Goal: Task Accomplishment & Management: Manage account settings

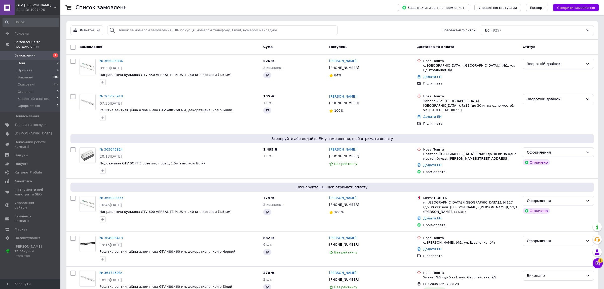
click at [28, 53] on span "Замовлення" at bounding box center [25, 55] width 21 height 5
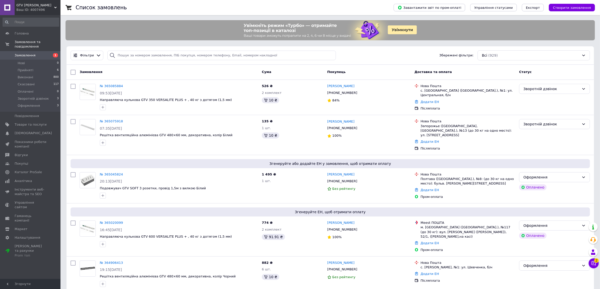
click at [39, 53] on span "Замовлення" at bounding box center [31, 55] width 32 height 5
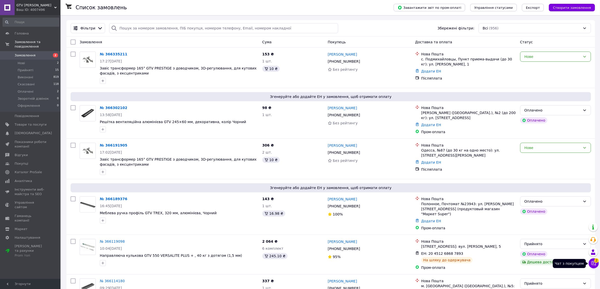
click at [593, 264] on icon at bounding box center [593, 263] width 5 height 5
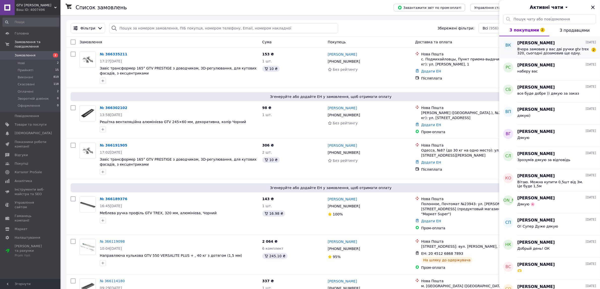
click at [562, 54] on span "Вчора замовив у вас дві ручки gtv trex 320, сьогодні дозамовив ще одну. Зможете…" at bounding box center [553, 51] width 72 height 8
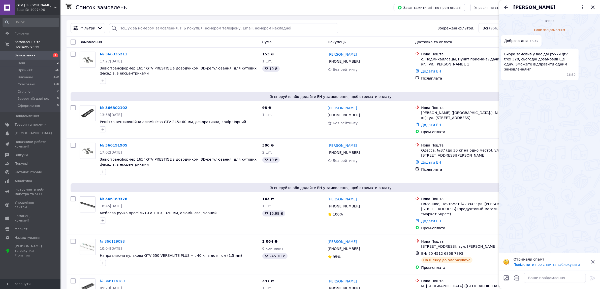
click at [512, 40] on span "Доброго дня" at bounding box center [515, 40] width 23 height 5
drag, startPoint x: 512, startPoint y: 40, endPoint x: 522, endPoint y: 41, distance: 10.1
click at [522, 41] on span "Доброго дня" at bounding box center [515, 40] width 23 height 5
copy span "Доброго дня"
click at [540, 279] on textarea at bounding box center [555, 278] width 62 height 10
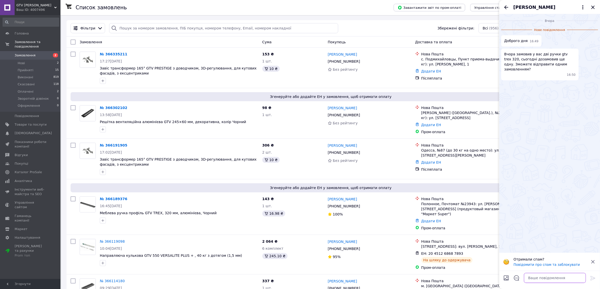
paste textarea "Доброго дня"
click at [562, 277] on textarea "Доброго дня! Так, можна. За цю ручку" at bounding box center [549, 278] width 72 height 10
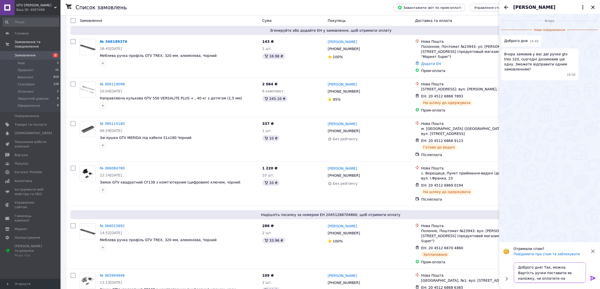
scroll to position [1, 0]
drag, startPoint x: 559, startPoint y: 267, endPoint x: 567, endPoint y: 285, distance: 19.3
click at [567, 285] on div "Доброго дня! Так, можна. Вартість ручки поставити як наложку, чи оплатите на ре…" at bounding box center [549, 272] width 76 height 25
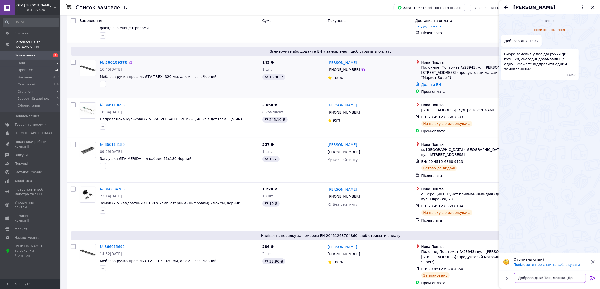
scroll to position [126, 0]
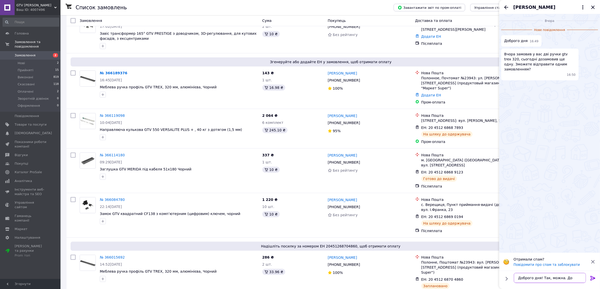
click at [565, 280] on textarea "Доброго дня! Так, можна. До дамо" at bounding box center [549, 278] width 72 height 10
type textarea "Доброго дня! Так, можна. [GEOGRAPHIC_DATA]"
click at [592, 276] on icon at bounding box center [592, 278] width 6 height 6
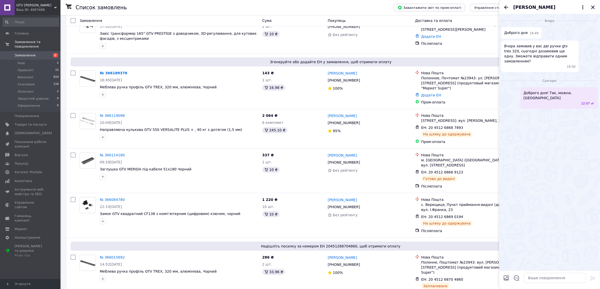
click at [592, 6] on icon "Закрити" at bounding box center [592, 7] width 6 height 6
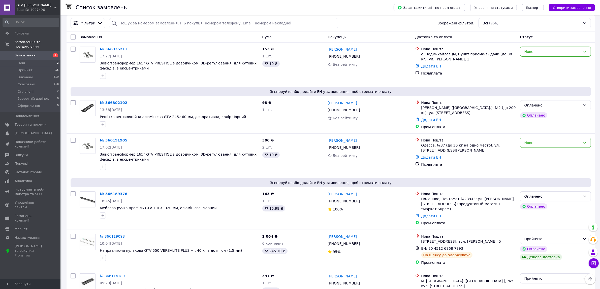
scroll to position [0, 0]
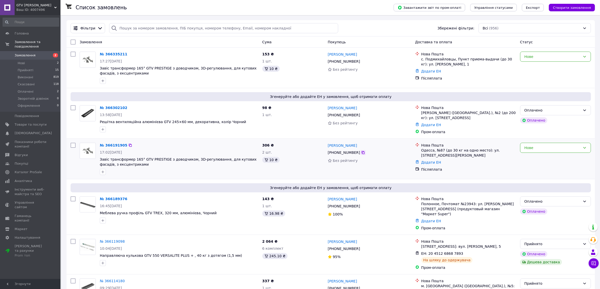
click at [361, 151] on icon at bounding box center [363, 153] width 4 height 4
drag, startPoint x: 133, startPoint y: 167, endPoint x: 100, endPoint y: 157, distance: 35.0
click at [100, 157] on div "№ 366191905 17:02[DATE] Завіс трансформер 165° GTV PRESTIGE з доводчиком, 3D-ре…" at bounding box center [179, 159] width 162 height 36
copy div "Завіс трансформер 165° GTV PRESTIGE з доводчиком, 3D-регулювання, для кутових ф…"
click at [550, 143] on div "Нове" at bounding box center [555, 148] width 71 height 10
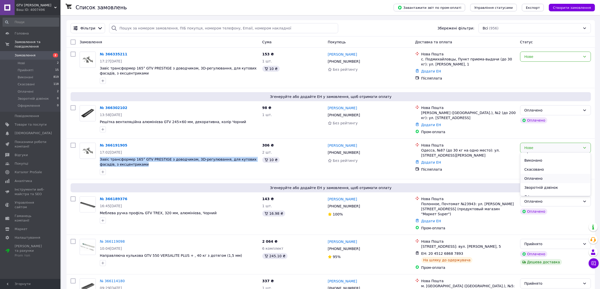
scroll to position [11, 0]
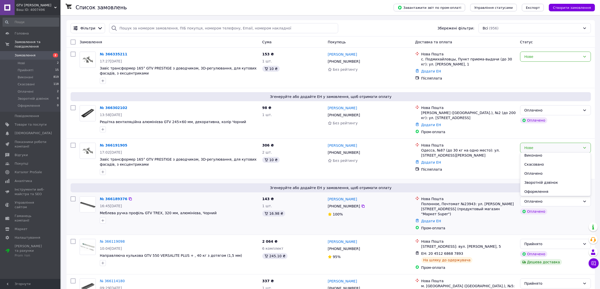
click at [546, 184] on li "Зворотній дзвінок" at bounding box center [555, 182] width 70 height 9
click at [361, 60] on icon at bounding box center [363, 61] width 4 height 4
click at [547, 149] on div "Зворотній дзвінок" at bounding box center [552, 148] width 56 height 6
click at [539, 192] on li "Оформлення" at bounding box center [555, 191] width 70 height 9
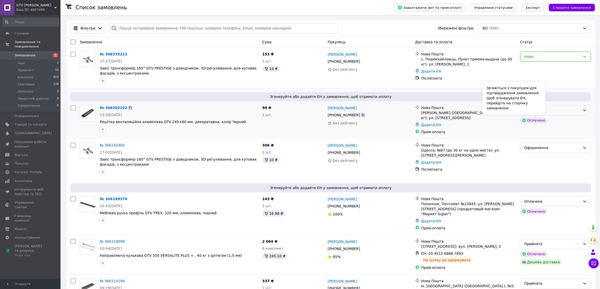
drag, startPoint x: 533, startPoint y: 112, endPoint x: 557, endPoint y: 109, distance: 24.4
click at [533, 112] on div "Зв'яжіться з покупцем для підтвердження замовлення. Щоб згенерувати ЕН, перейді…" at bounding box center [513, 98] width 63 height 33
click at [561, 109] on div "Оплачено" at bounding box center [552, 111] width 56 height 6
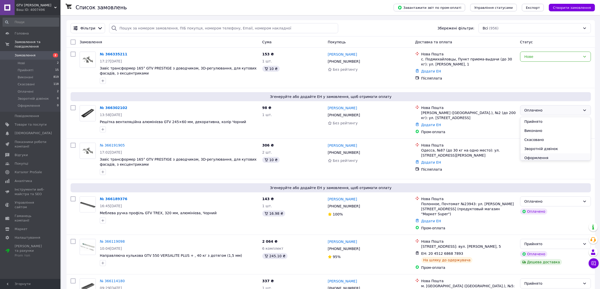
click at [541, 154] on li "Оформлення" at bounding box center [555, 157] width 70 height 9
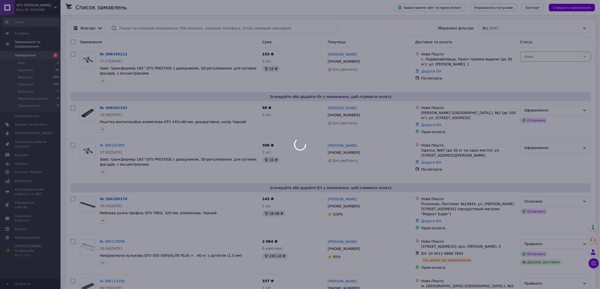
click at [583, 56] on div at bounding box center [300, 144] width 600 height 289
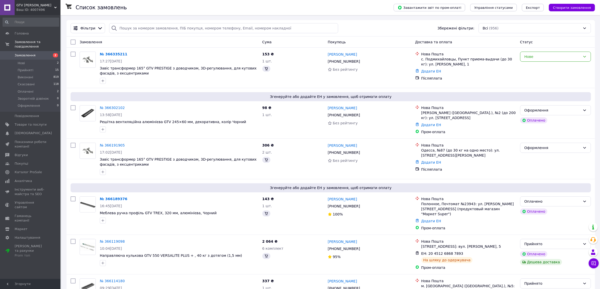
click at [582, 57] on icon at bounding box center [584, 57] width 4 height 4
click at [543, 102] on li "Зворотній дзвінок" at bounding box center [555, 104] width 70 height 9
click at [527, 199] on div "Оплачено" at bounding box center [552, 202] width 56 height 6
click at [544, 246] on li "Оформлення" at bounding box center [555, 245] width 70 height 9
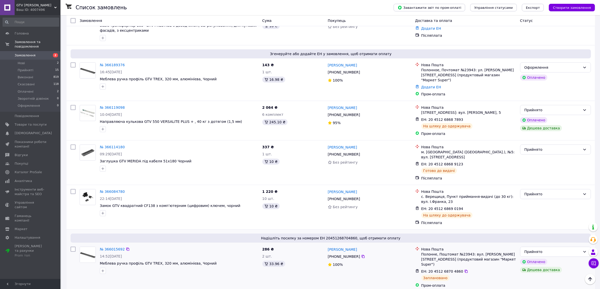
scroll to position [157, 0]
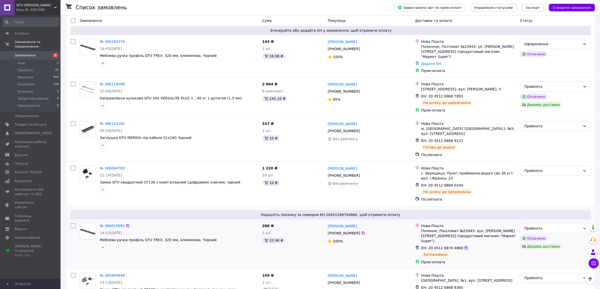
click at [464, 247] on icon at bounding box center [465, 248] width 3 height 3
click at [117, 40] on link "№ 366189376" at bounding box center [112, 42] width 25 height 4
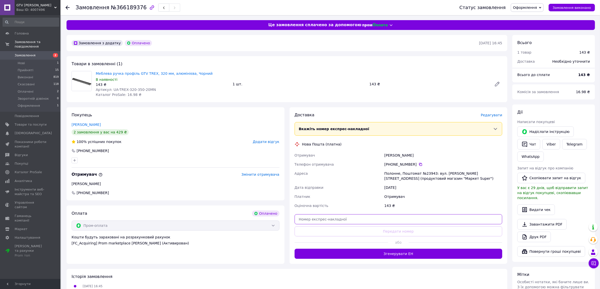
click at [378, 222] on input "text" at bounding box center [398, 219] width 208 height 10
paste input "20451268704860"
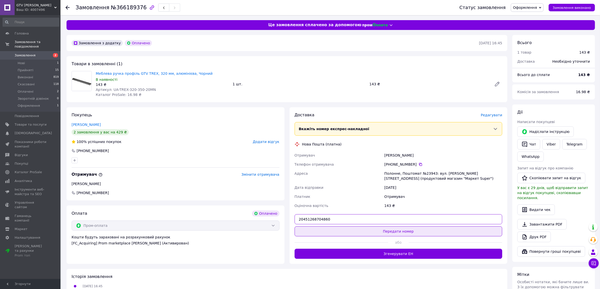
type input "20451268704860"
click at [399, 235] on button "Передати номер" at bounding box center [398, 231] width 208 height 10
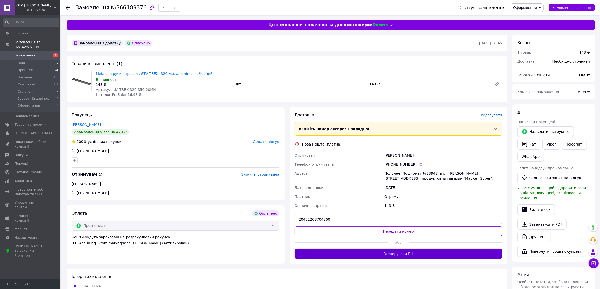
click at [423, 250] on button "Згенерувати ЕН" at bounding box center [398, 254] width 208 height 10
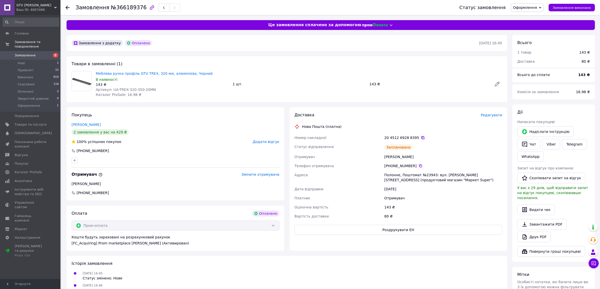
click at [421, 138] on icon at bounding box center [423, 138] width 4 height 4
click at [36, 53] on span "Замовлення" at bounding box center [31, 55] width 32 height 5
